Goal: Task Accomplishment & Management: Manage account settings

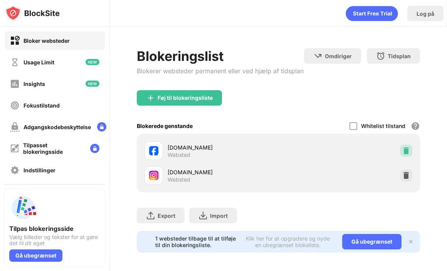
click at [407, 150] on img at bounding box center [407, 151] width 8 height 8
